Goal: Information Seeking & Learning: Learn about a topic

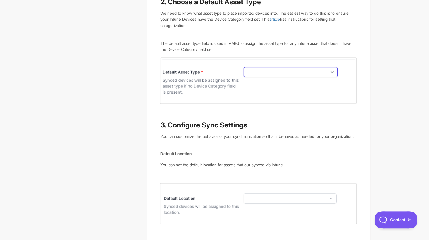
scroll to position [662, 0]
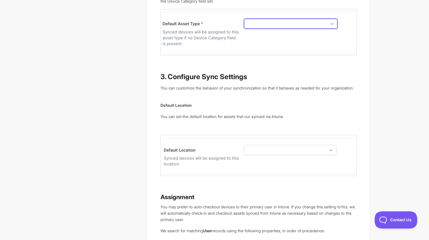
click at [269, 35] on img at bounding box center [258, 32] width 196 height 46
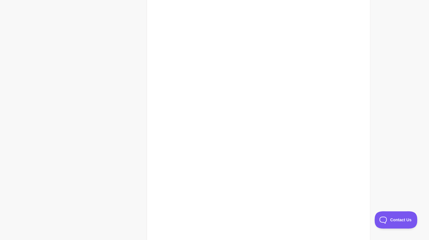
scroll to position [226, 0]
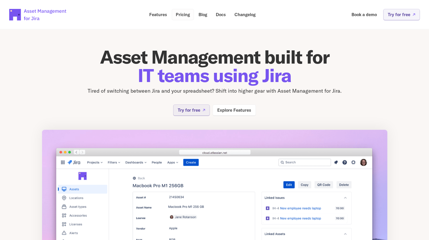
click at [188, 13] on p "Pricing" at bounding box center [183, 14] width 14 height 4
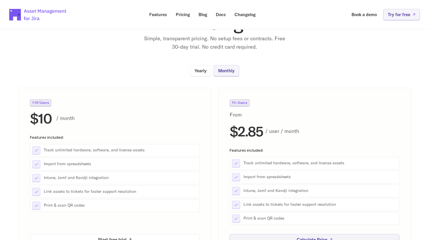
scroll to position [86, 0]
